Goal: Information Seeking & Learning: Learn about a topic

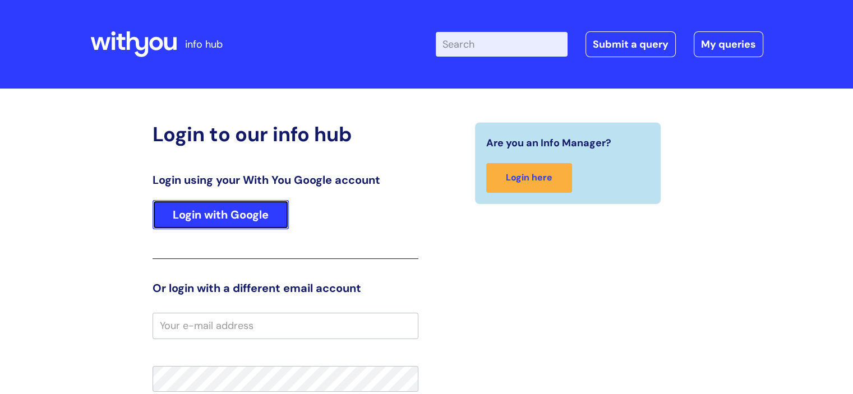
click at [230, 218] on link "Login with Google" at bounding box center [221, 214] width 136 height 29
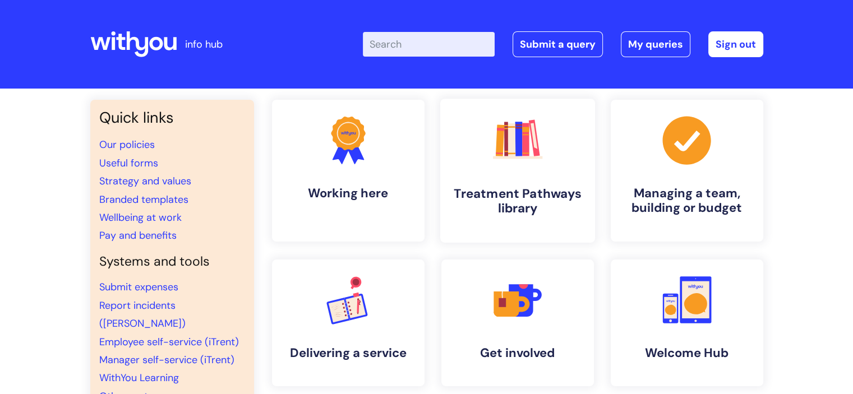
click at [523, 197] on h4 "Treatment Pathways library" at bounding box center [517, 201] width 137 height 30
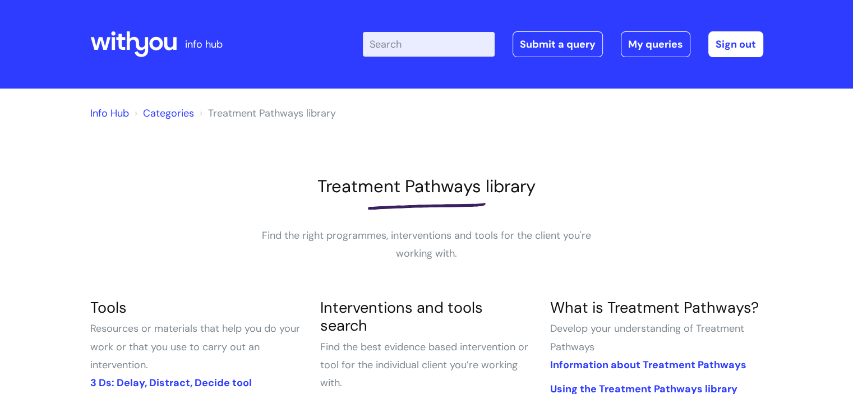
click at [391, 43] on input "Enter your search term here..." at bounding box center [429, 44] width 132 height 25
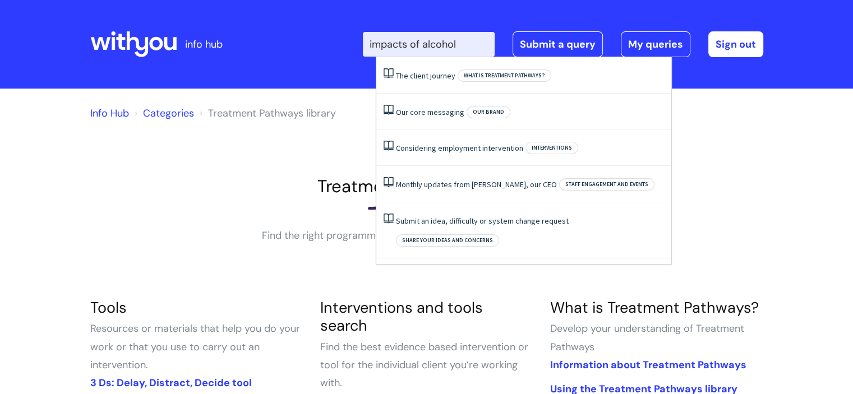
type input "impacts of alcohol"
click button "Search" at bounding box center [0, 0] width 0 height 0
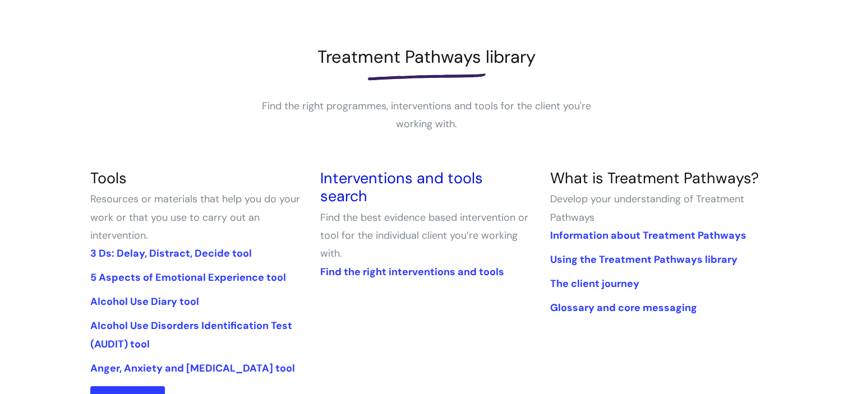
scroll to position [168, 0]
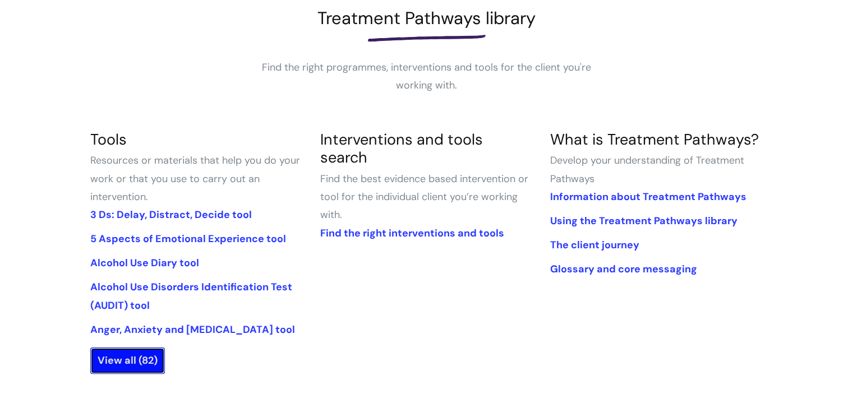
click at [133, 354] on link "View all (82)" at bounding box center [127, 361] width 75 height 26
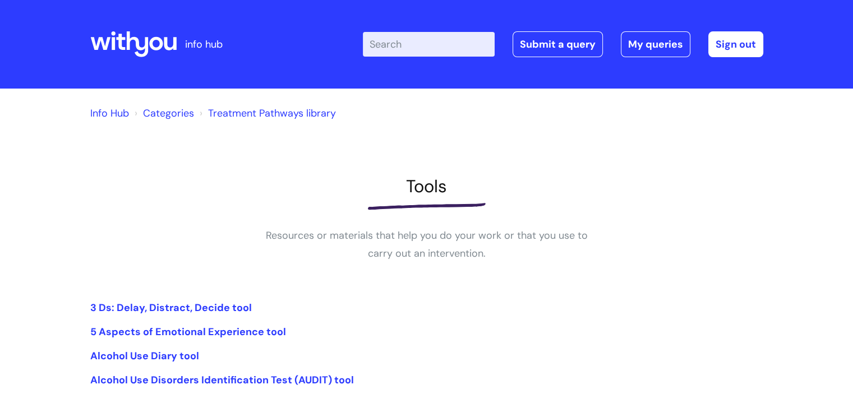
click at [404, 44] on input "Enter your search term here..." at bounding box center [429, 44] width 132 height 25
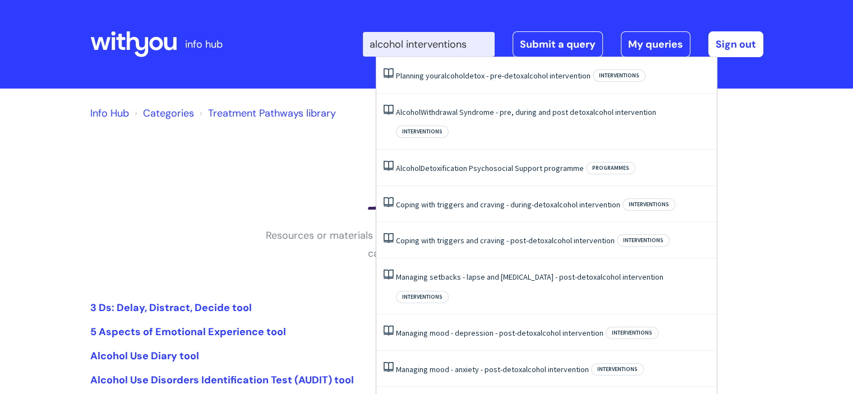
type input "alcohol interventions"
click button "Search" at bounding box center [0, 0] width 0 height 0
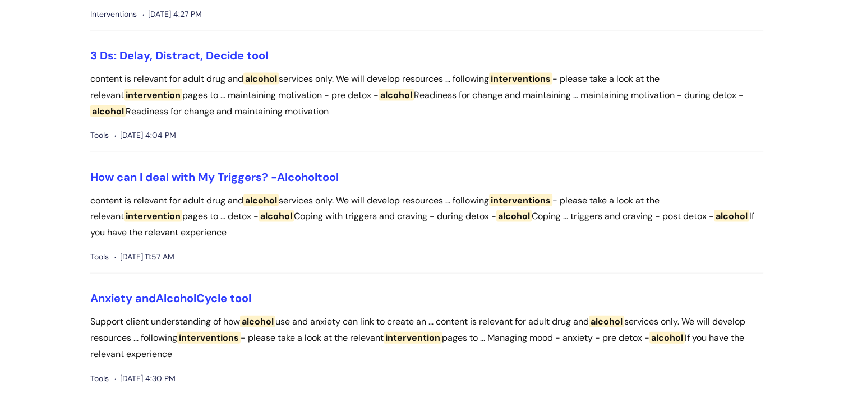
scroll to position [2411, 0]
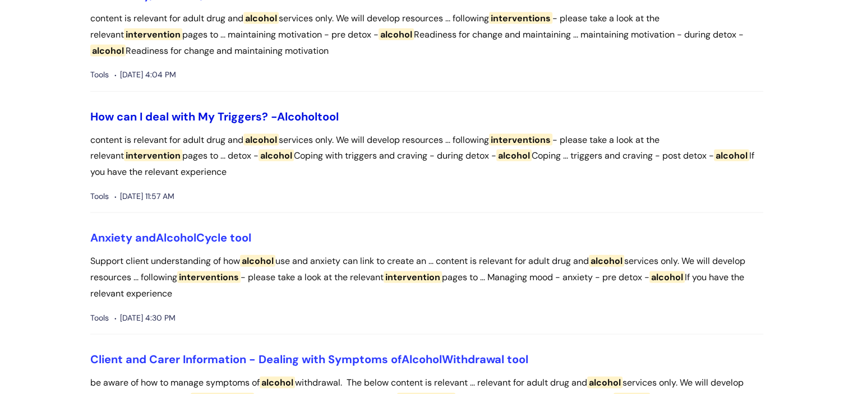
click at [170, 124] on link "How can I deal with My Triggers? - Alcohol tool" at bounding box center [214, 116] width 248 height 15
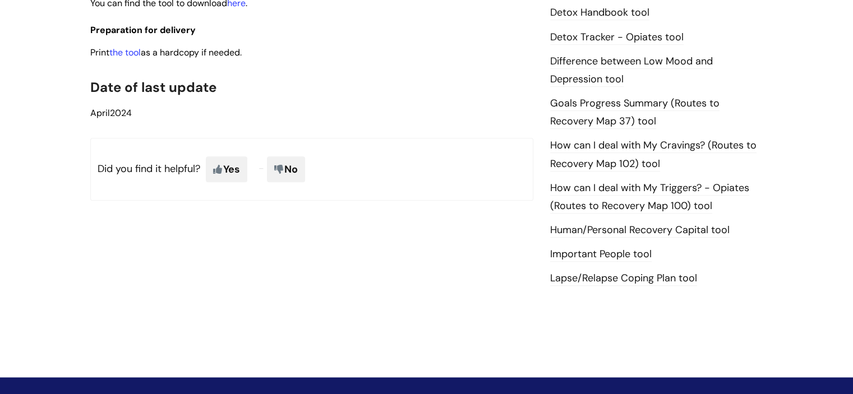
scroll to position [729, 0]
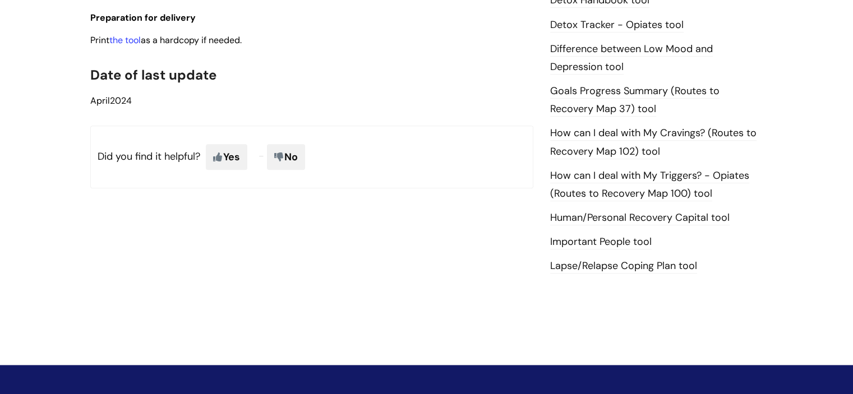
click at [596, 242] on link "Important People tool" at bounding box center [600, 242] width 101 height 15
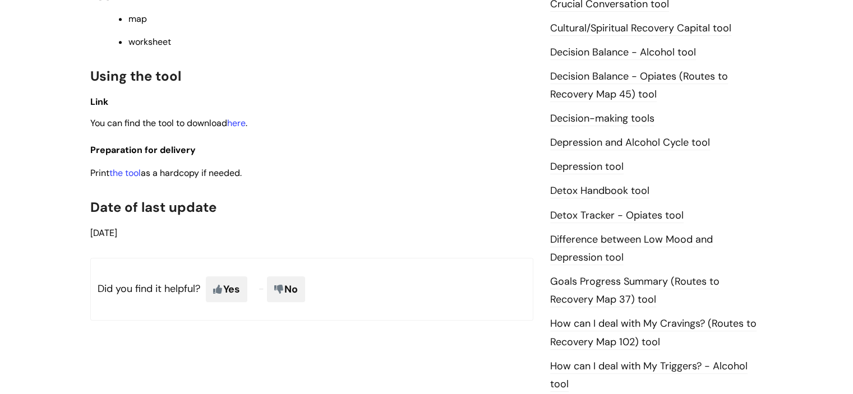
scroll to position [561, 0]
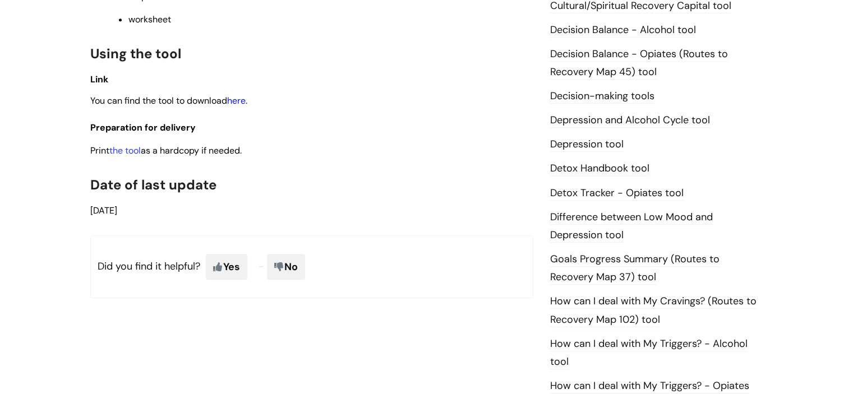
click at [242, 107] on link "here" at bounding box center [236, 101] width 19 height 12
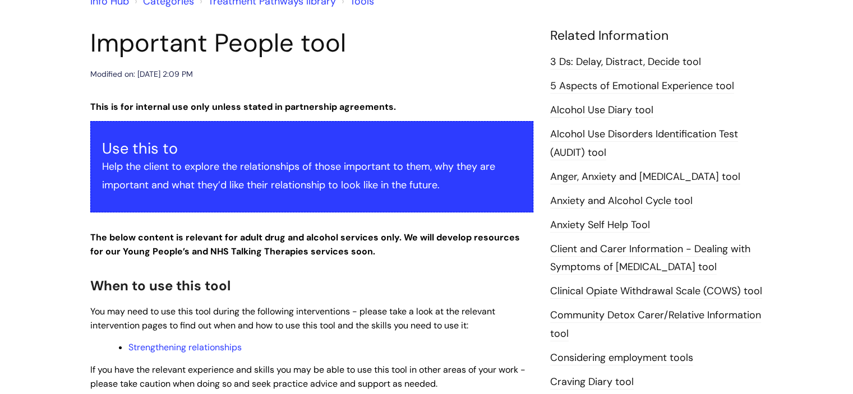
scroll to position [0, 0]
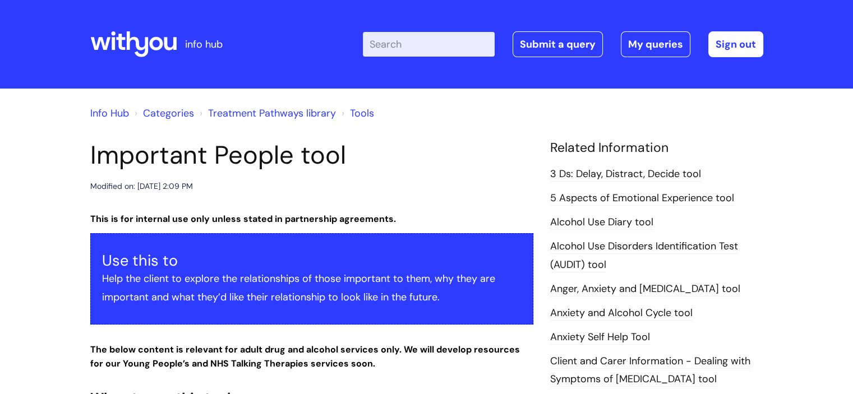
click at [395, 47] on input "Enter your search term here..." at bounding box center [429, 44] width 132 height 25
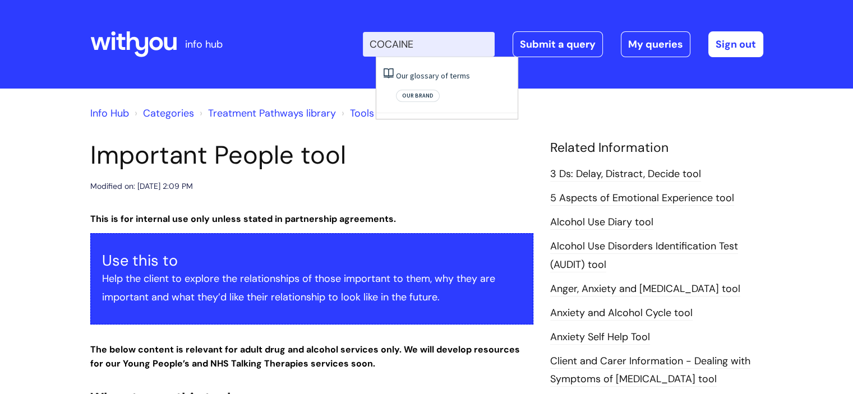
type input "COCAINE"
click button "Search" at bounding box center [0, 0] width 0 height 0
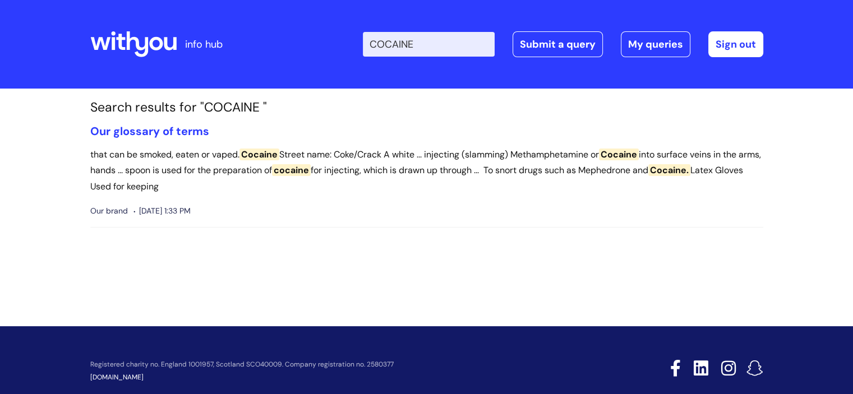
click at [433, 43] on input "COCAINE" at bounding box center [429, 44] width 132 height 25
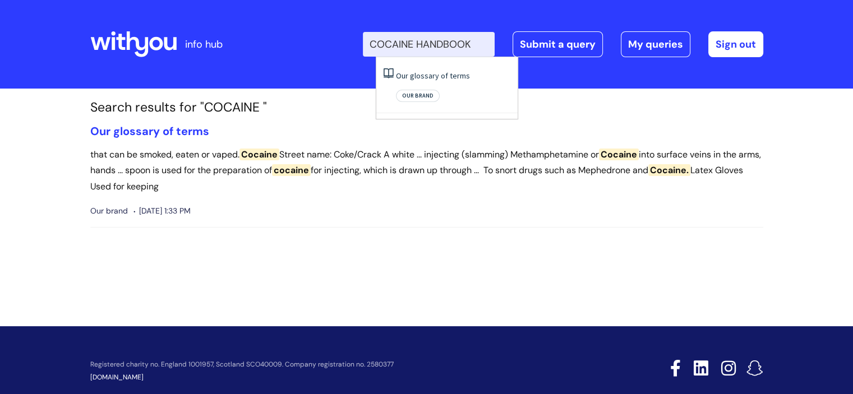
type input "COCAINE HANDBOOK"
click button "Search" at bounding box center [0, 0] width 0 height 0
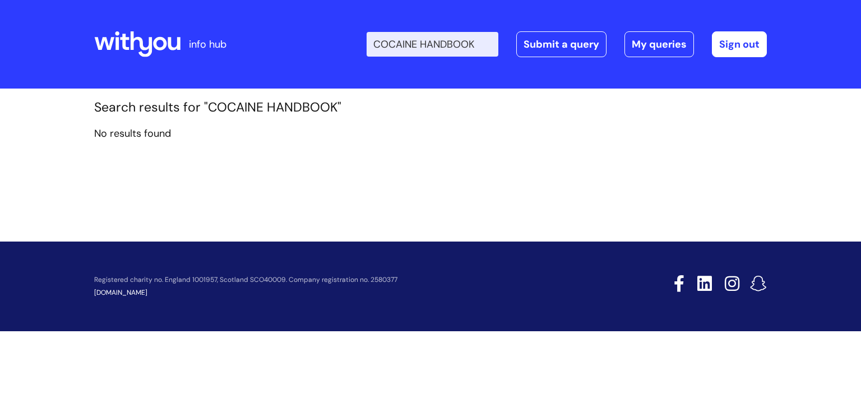
click at [488, 44] on input "COCAINE HANDBOOK" at bounding box center [433, 44] width 132 height 25
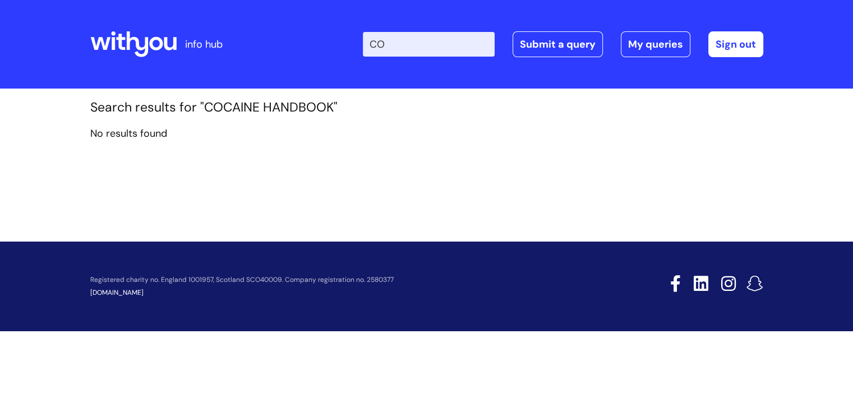
type input "C"
type input "cociane interventions"
click button "Search" at bounding box center [0, 0] width 0 height 0
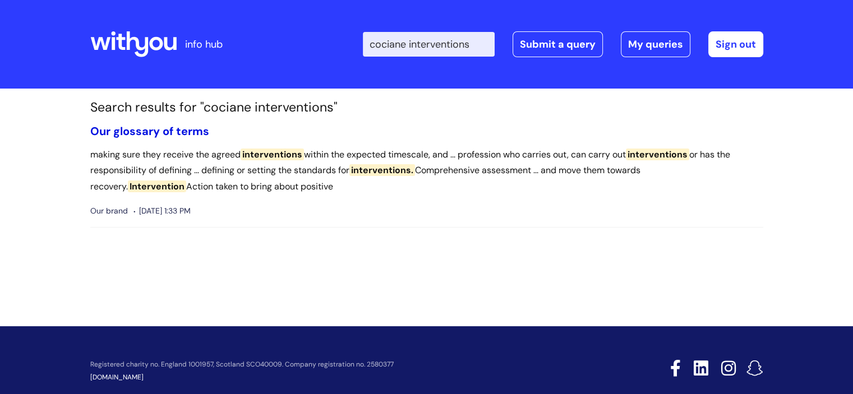
click at [167, 130] on link "Our glossary of terms" at bounding box center [149, 131] width 119 height 15
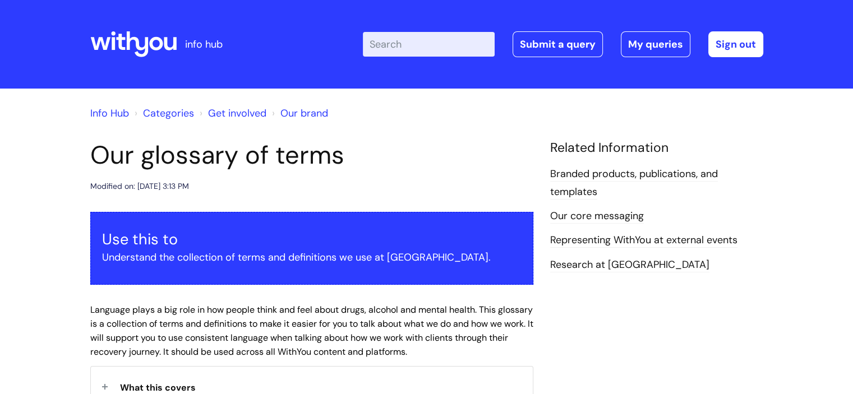
click at [107, 112] on link "Info Hub" at bounding box center [109, 113] width 39 height 13
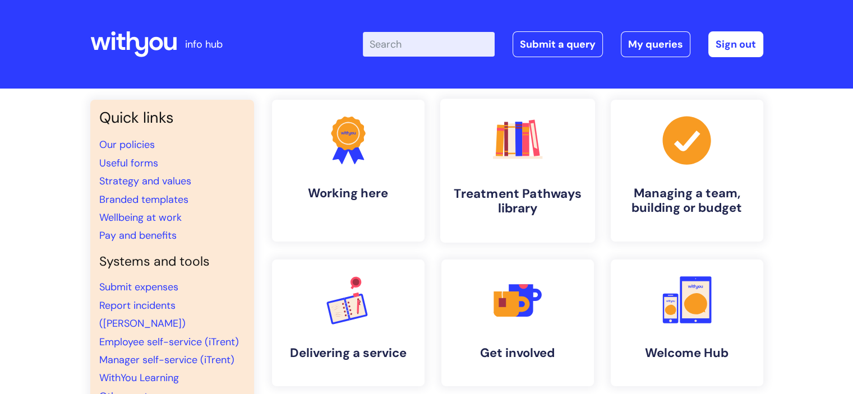
click at [552, 167] on link ".cls-1{fill:#f89b22;}.cls-1,.cls-2,.cls-3,.cls-4,.cls-5,.cls-6,.cls-7{stroke-wi…" at bounding box center [517, 171] width 155 height 144
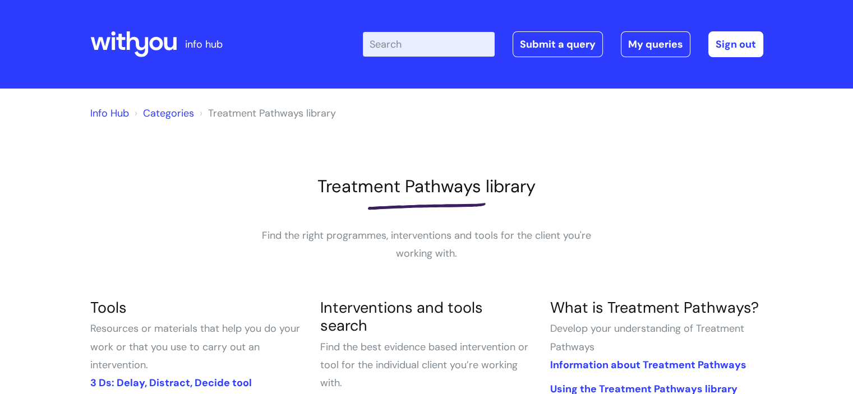
click at [402, 52] on input "Enter your search term here..." at bounding box center [429, 44] width 132 height 25
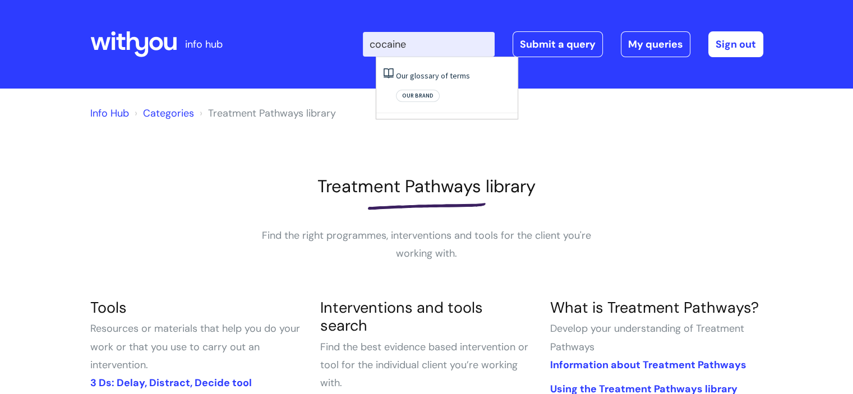
type input "cocaine"
click button "Search" at bounding box center [0, 0] width 0 height 0
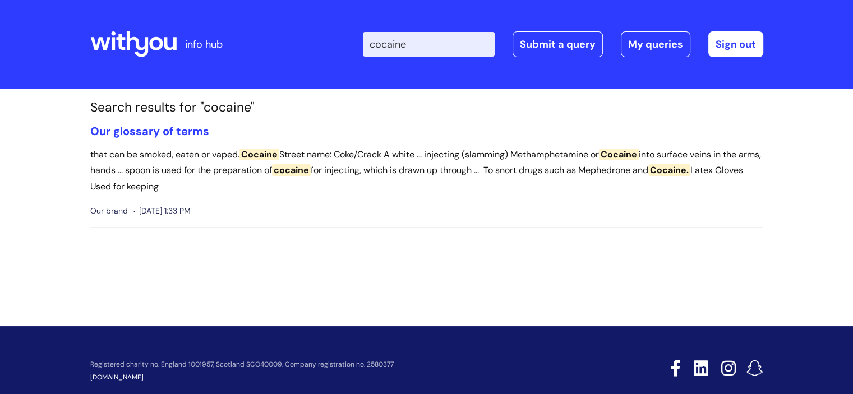
click at [425, 49] on input "cocaine" at bounding box center [429, 44] width 132 height 25
type input "cocaine handbook"
click button "Search" at bounding box center [0, 0] width 0 height 0
